Goal: Transaction & Acquisition: Purchase product/service

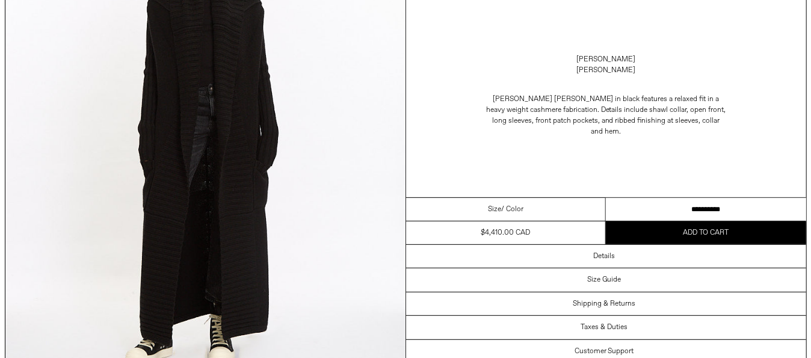
scroll to position [181, 0]
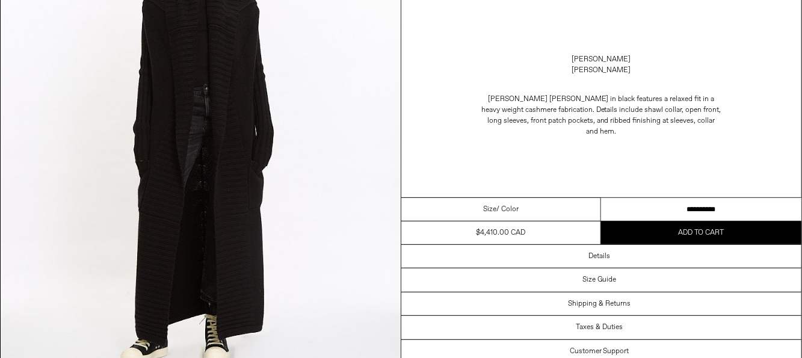
click at [235, 132] on img at bounding box center [201, 139] width 400 height 500
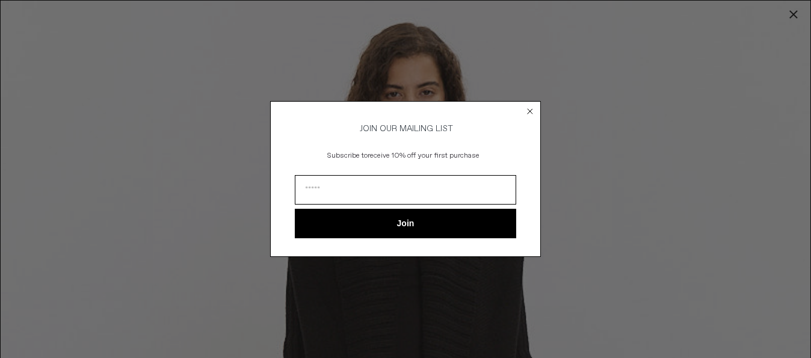
scroll to position [0, 0]
click at [459, 185] on input "Email" at bounding box center [406, 189] width 222 height 29
type input "**********"
click at [414, 229] on button "Join" at bounding box center [406, 223] width 222 height 29
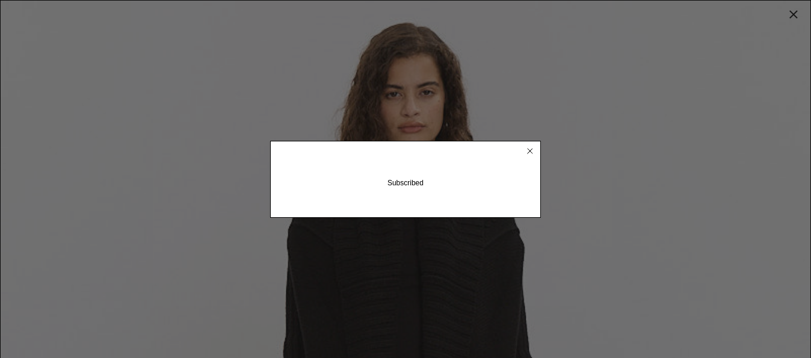
click at [530, 154] on circle "Close dialog" at bounding box center [530, 150] width 11 height 11
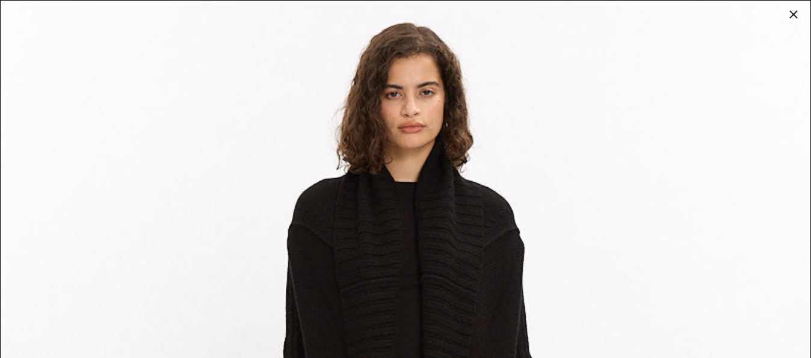
click at [790, 17] on div at bounding box center [794, 14] width 17 height 17
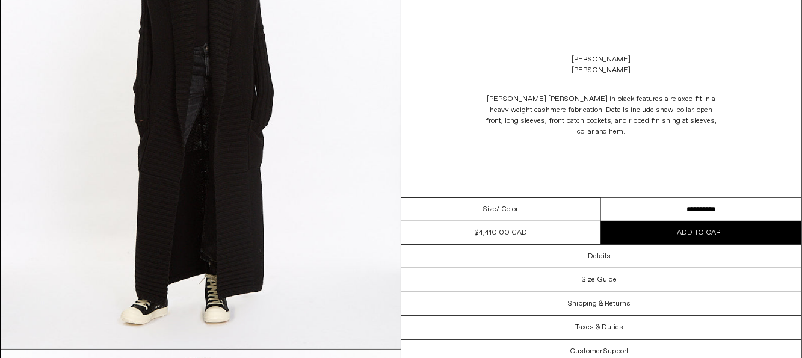
scroll to position [241, 0]
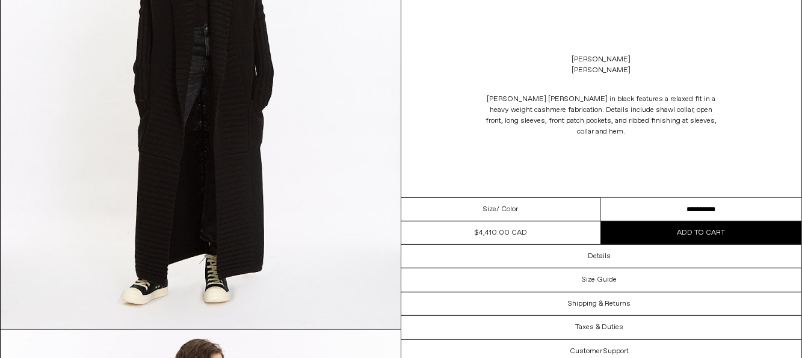
click at [734, 209] on select "**********" at bounding box center [701, 209] width 200 height 23
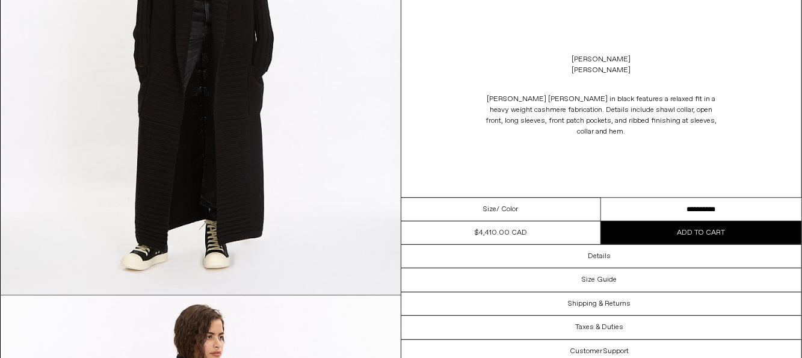
scroll to position [301, 0]
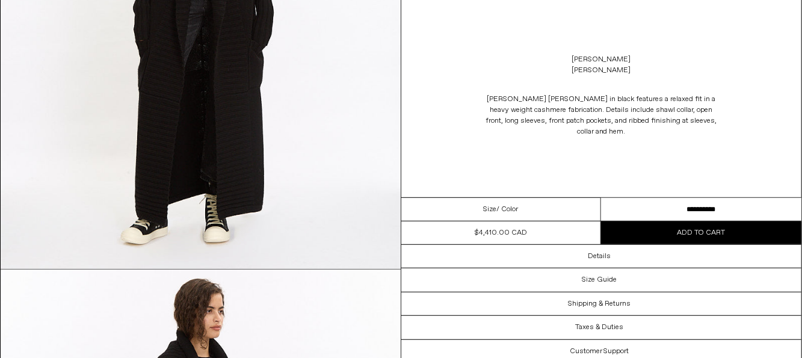
click at [542, 201] on div "Size / Color" at bounding box center [502, 209] width 200 height 23
click at [542, 203] on div "Size / Color" at bounding box center [502, 209] width 200 height 23
click at [709, 213] on select "**********" at bounding box center [701, 209] width 200 height 23
click at [677, 131] on p "[PERSON_NAME] [PERSON_NAME] in black features a relaxed fit in a heavy weight c…" at bounding box center [601, 115] width 241 height 55
click at [707, 234] on span "Add to cart" at bounding box center [702, 233] width 48 height 10
